Goal: Information Seeking & Learning: Learn about a topic

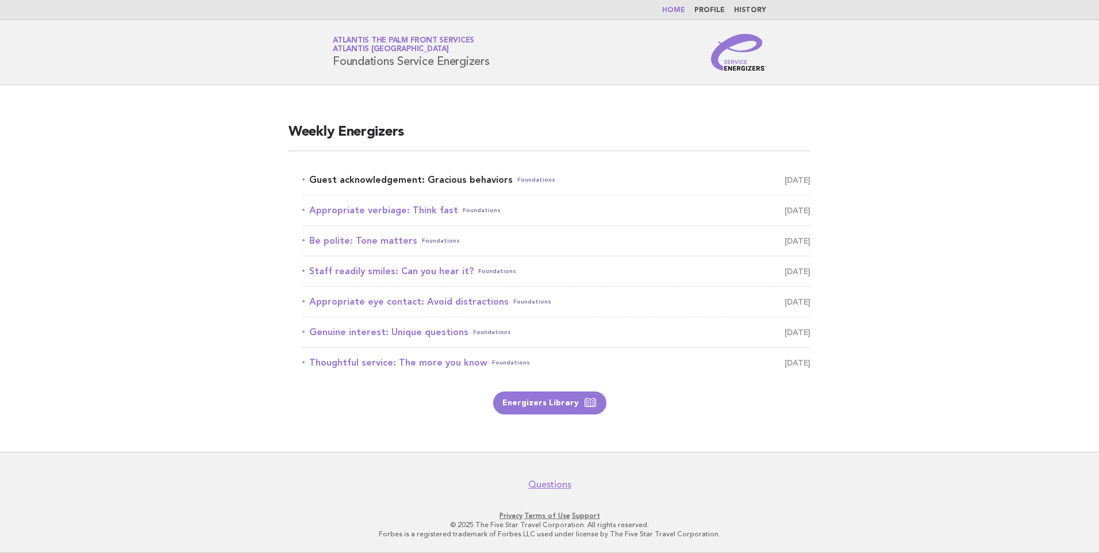
click at [427, 185] on link "Guest acknowledgement: Gracious behaviors Foundations September 18" at bounding box center [556, 180] width 508 height 16
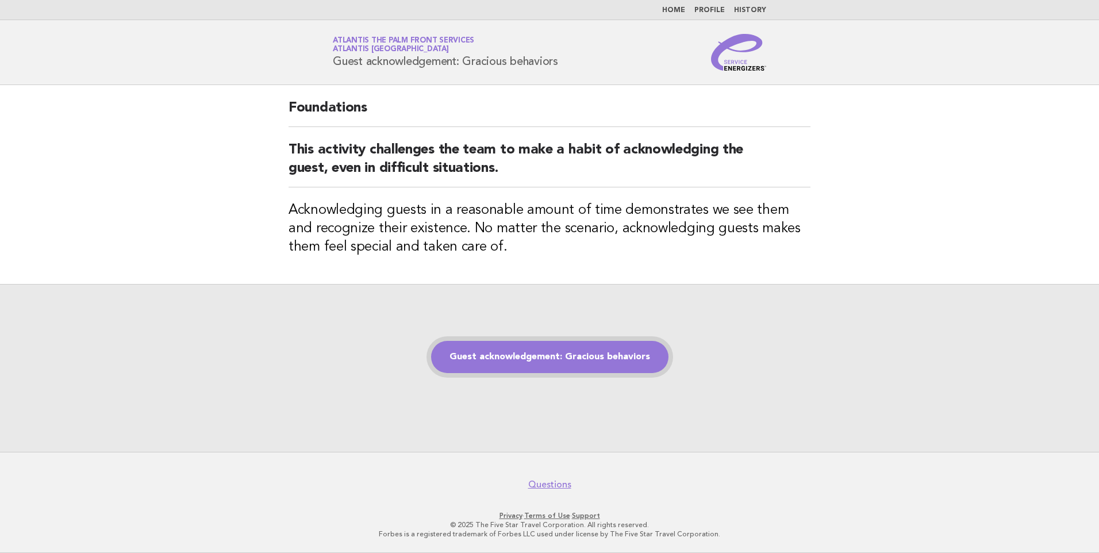
click at [612, 367] on link "Guest acknowledgement: Gracious behaviors" at bounding box center [549, 357] width 237 height 32
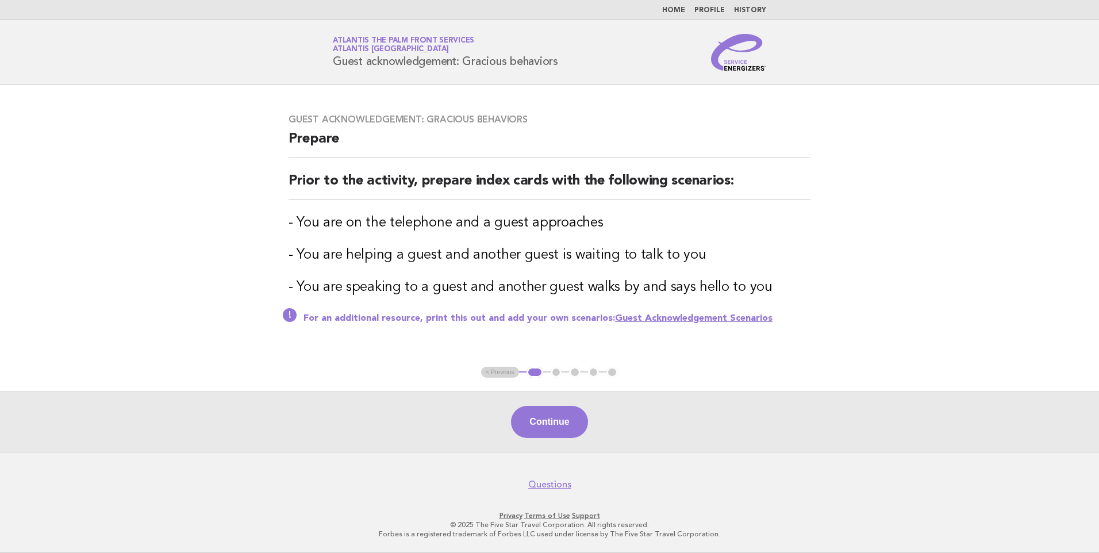
click at [564, 417] on button "Continue" at bounding box center [549, 422] width 76 height 32
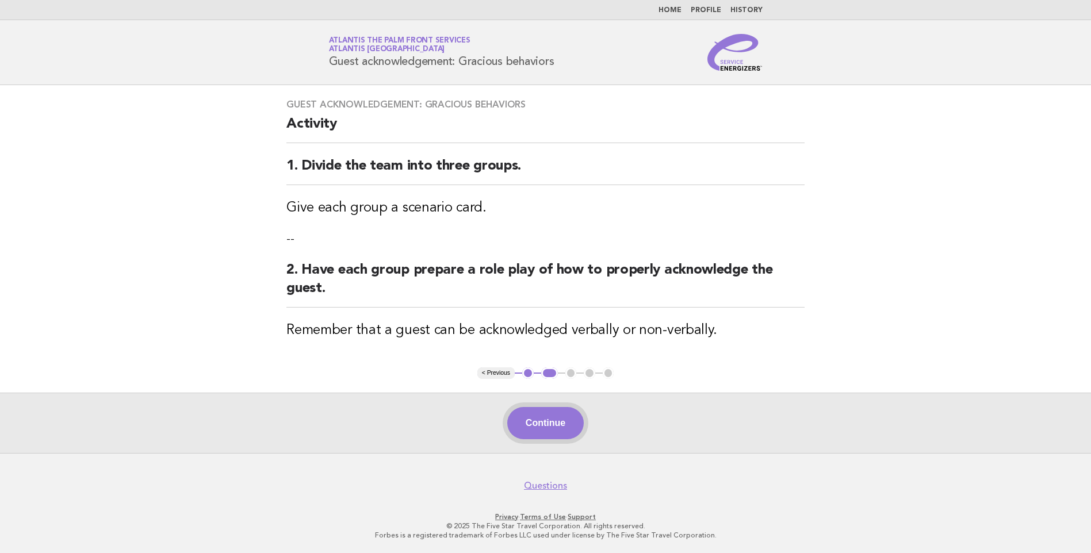
click at [561, 437] on button "Continue" at bounding box center [545, 423] width 76 height 32
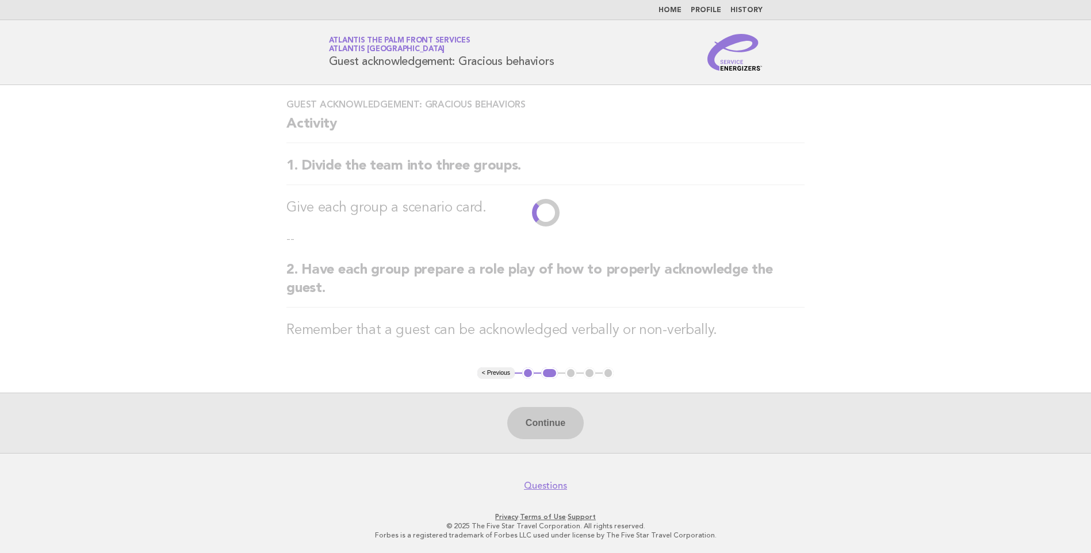
click at [562, 426] on div "Continue" at bounding box center [545, 423] width 1091 height 60
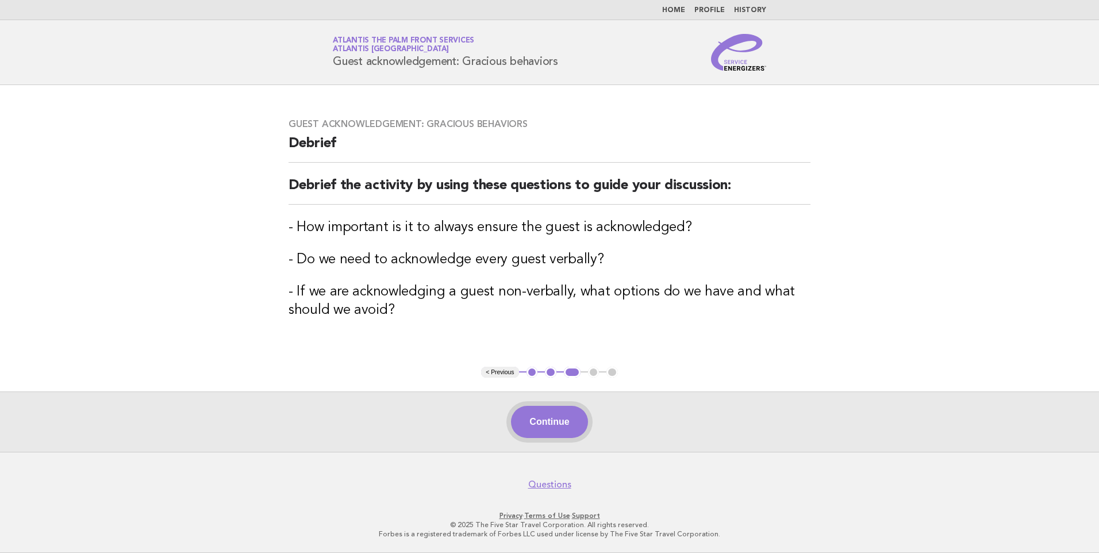
click at [559, 421] on button "Continue" at bounding box center [549, 422] width 76 height 32
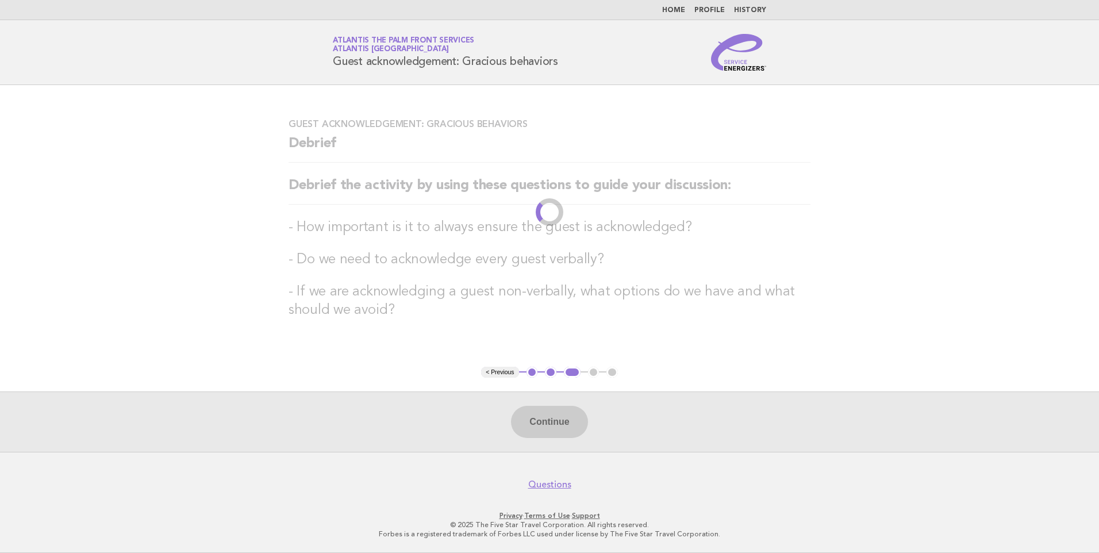
click at [549, 426] on div "Continue" at bounding box center [549, 421] width 1099 height 60
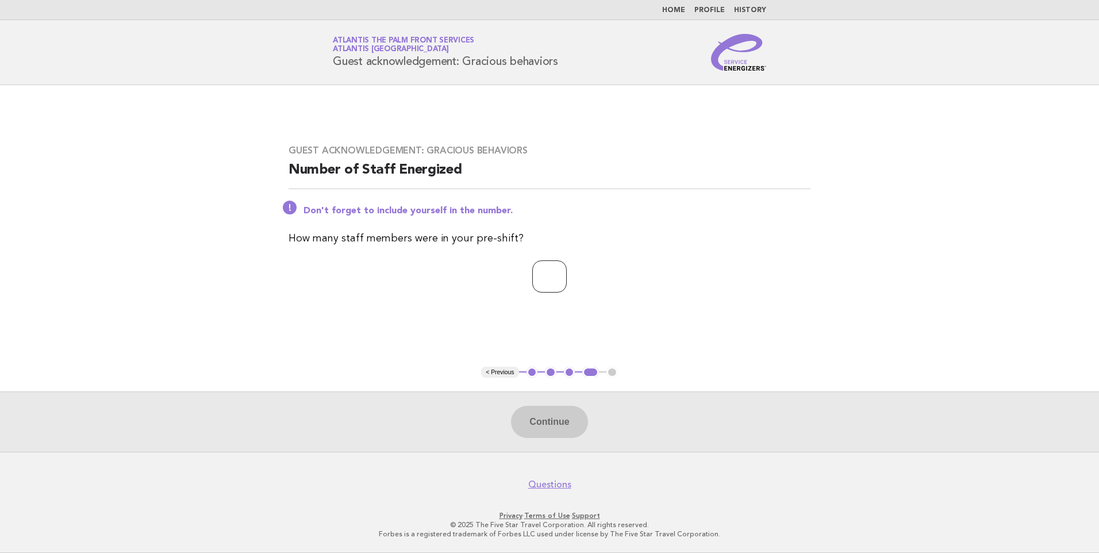
click at [546, 266] on input "number" at bounding box center [549, 276] width 34 height 32
click at [533, 278] on input "number" at bounding box center [549, 276] width 34 height 32
type input "*"
click at [550, 422] on button "Continue" at bounding box center [549, 422] width 76 height 32
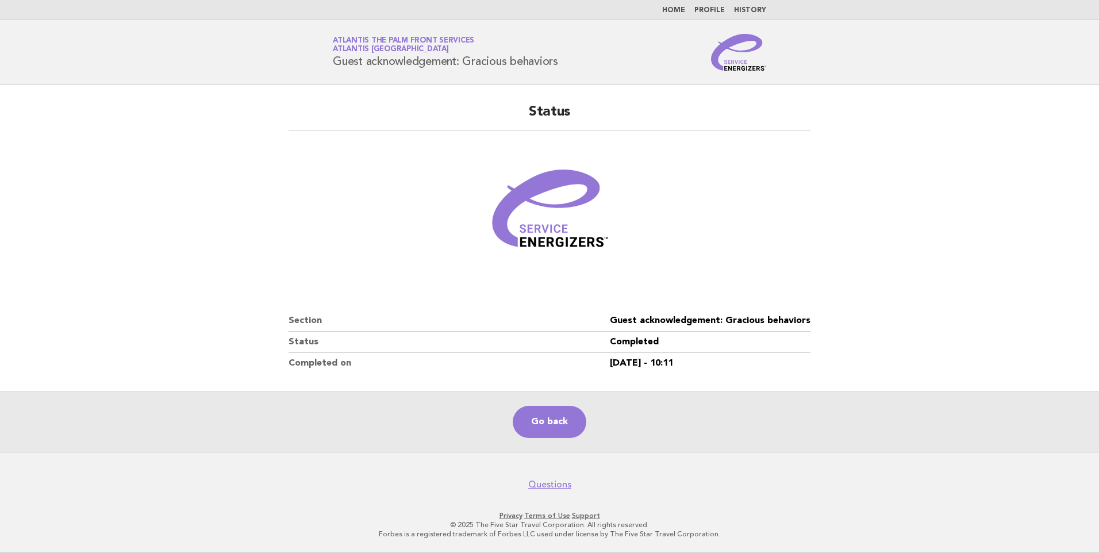
click at [125, 228] on main "Status Section Guest acknowledgement: Gracious behaviors Status Completed Compl…" at bounding box center [549, 268] width 1099 height 367
